Goal: Book appointment/travel/reservation

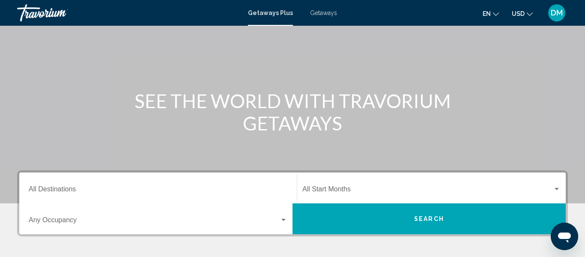
scroll to position [54, 0]
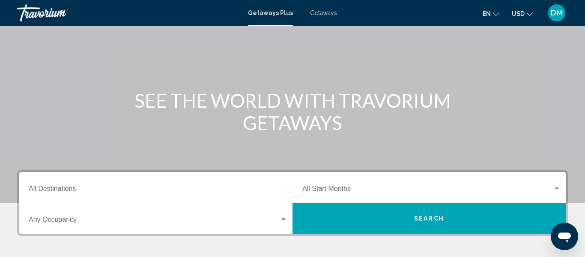
click at [330, 15] on span "Getaways" at bounding box center [323, 12] width 27 height 7
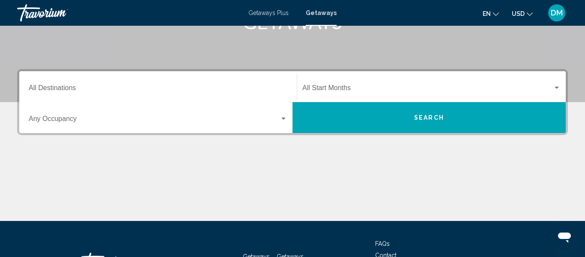
scroll to position [159, 0]
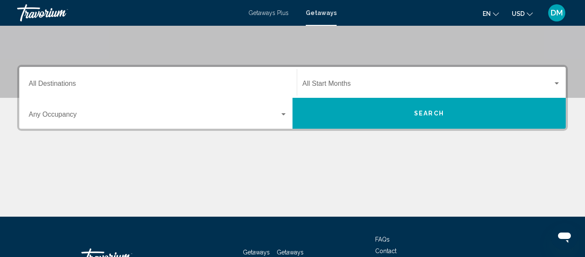
click at [57, 85] on input "Destination All Destinations" at bounding box center [158, 85] width 259 height 8
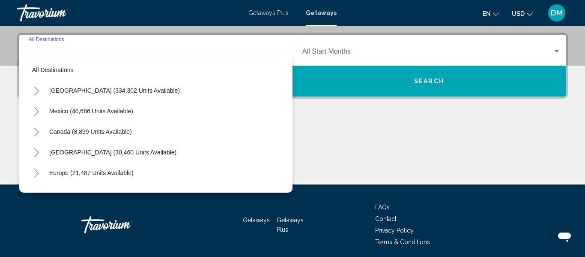
scroll to position [196, 0]
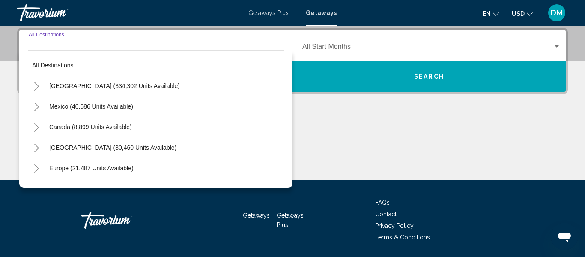
click at [57, 90] on button "[GEOGRAPHIC_DATA] (334,302 units available)" at bounding box center [114, 86] width 139 height 20
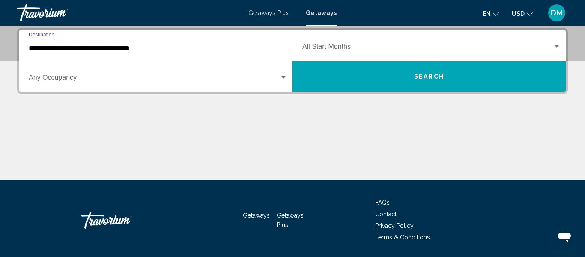
click at [57, 51] on input "**********" at bounding box center [158, 49] width 259 height 8
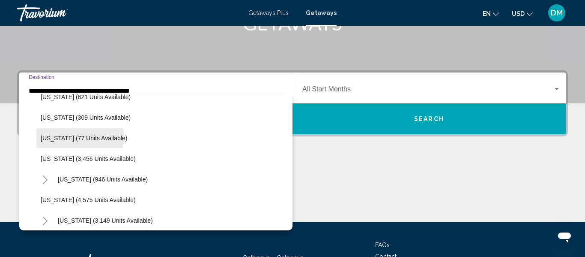
scroll to position [303, 0]
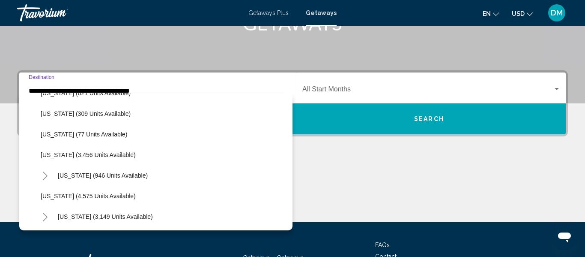
click at [54, 156] on span "[US_STATE] (3,456 units available)" at bounding box center [88, 154] width 95 height 7
type input "**********"
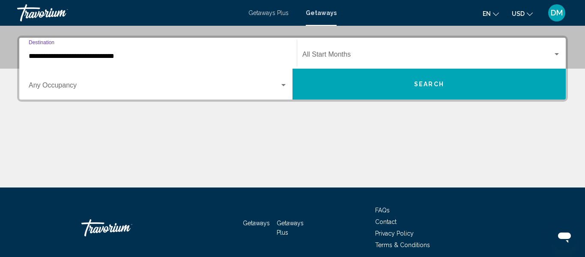
scroll to position [196, 0]
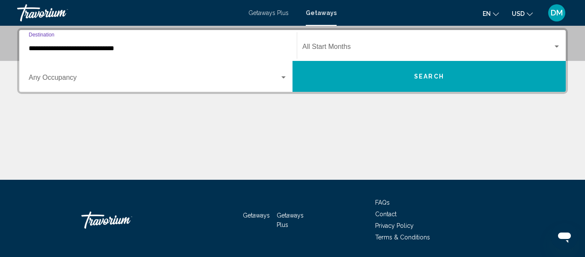
click at [49, 76] on span "Search widget" at bounding box center [154, 79] width 251 height 8
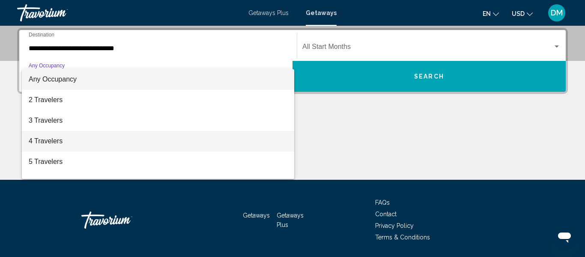
click at [30, 141] on span "4 Travelers" at bounding box center [158, 141] width 259 height 21
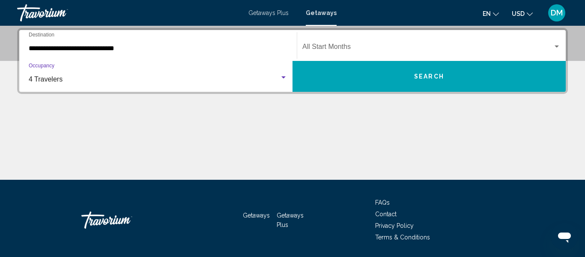
click at [476, 52] on span "Search widget" at bounding box center [428, 49] width 251 height 8
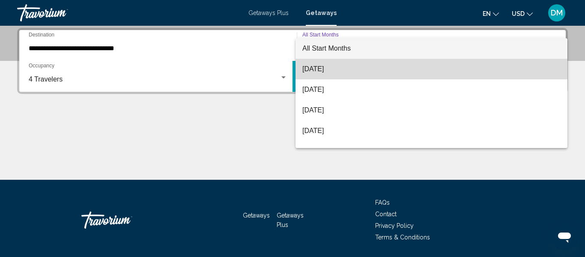
click at [476, 75] on span "[DATE]" at bounding box center [432, 69] width 258 height 21
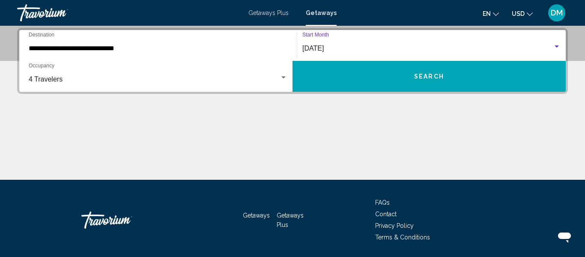
click at [476, 82] on button "Search" at bounding box center [429, 76] width 273 height 31
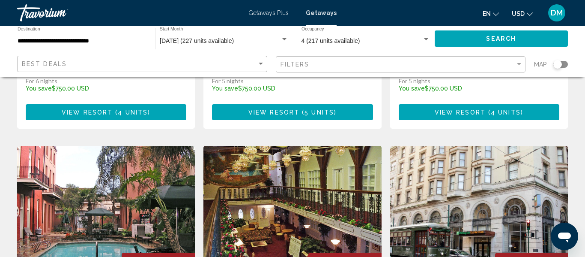
scroll to position [979, 0]
